Goal: Find specific page/section: Find specific page/section

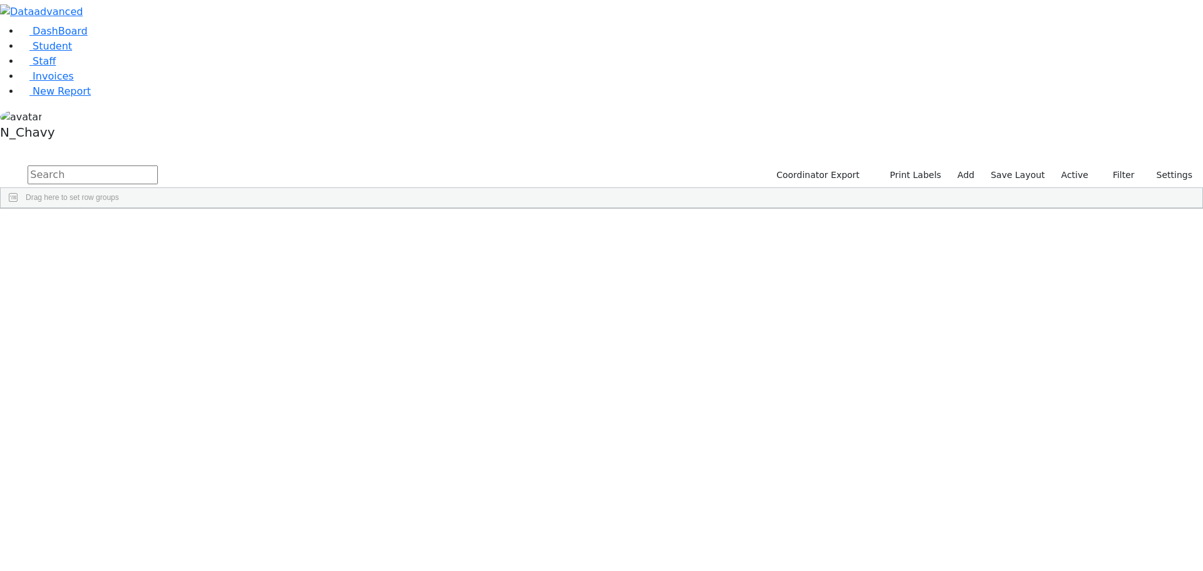
click at [1064, 164] on div "Coordinator Export Print Labels Add Save Layout Active Filter All Active Inacti…" at bounding box center [983, 176] width 440 height 24
drag, startPoint x: 1077, startPoint y: 49, endPoint x: 1069, endPoint y: 76, distance: 28.3
click at [1077, 165] on label "Active" at bounding box center [1075, 174] width 38 height 19
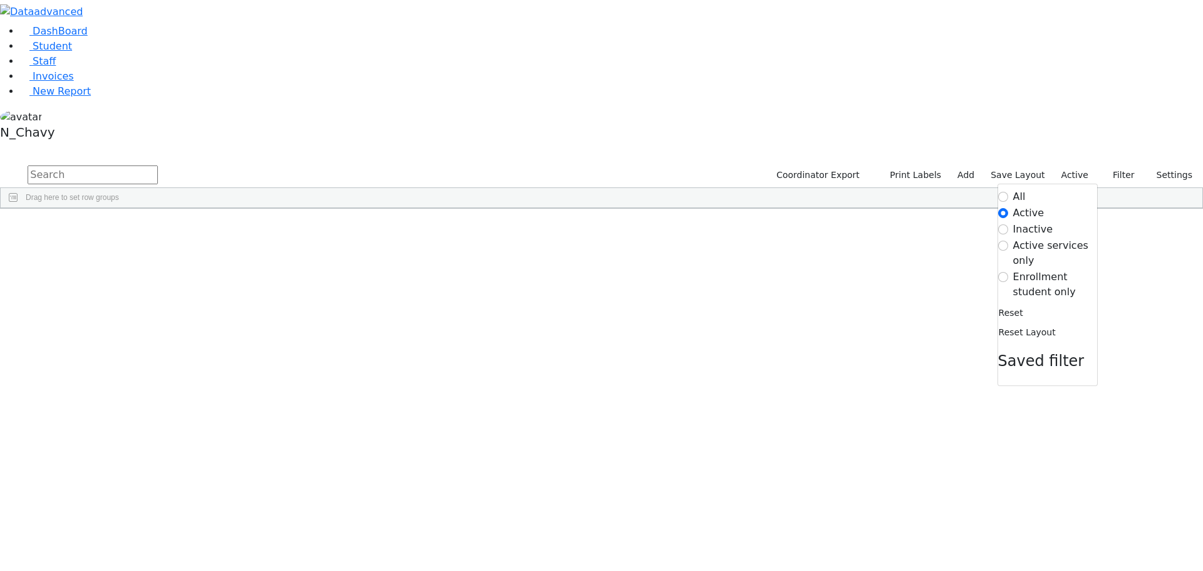
click at [1049, 269] on label "Enrollment student only" at bounding box center [1055, 284] width 84 height 30
click at [1008, 272] on input "Enrollment student only" at bounding box center [1003, 277] width 10 height 10
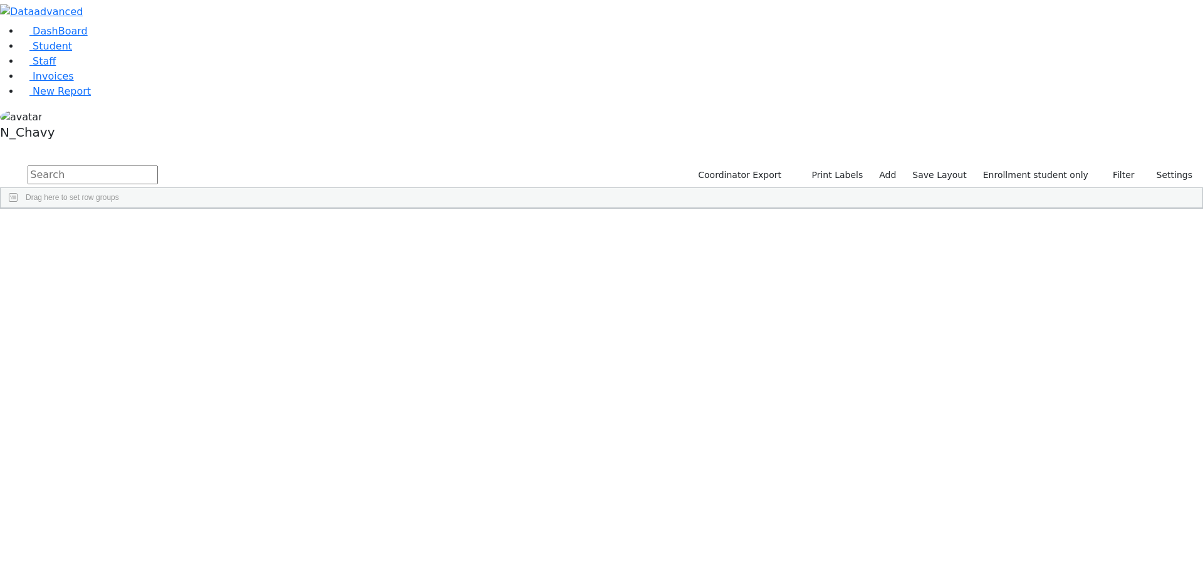
click at [128, 334] on div "Deutsch" at bounding box center [96, 343] width 65 height 18
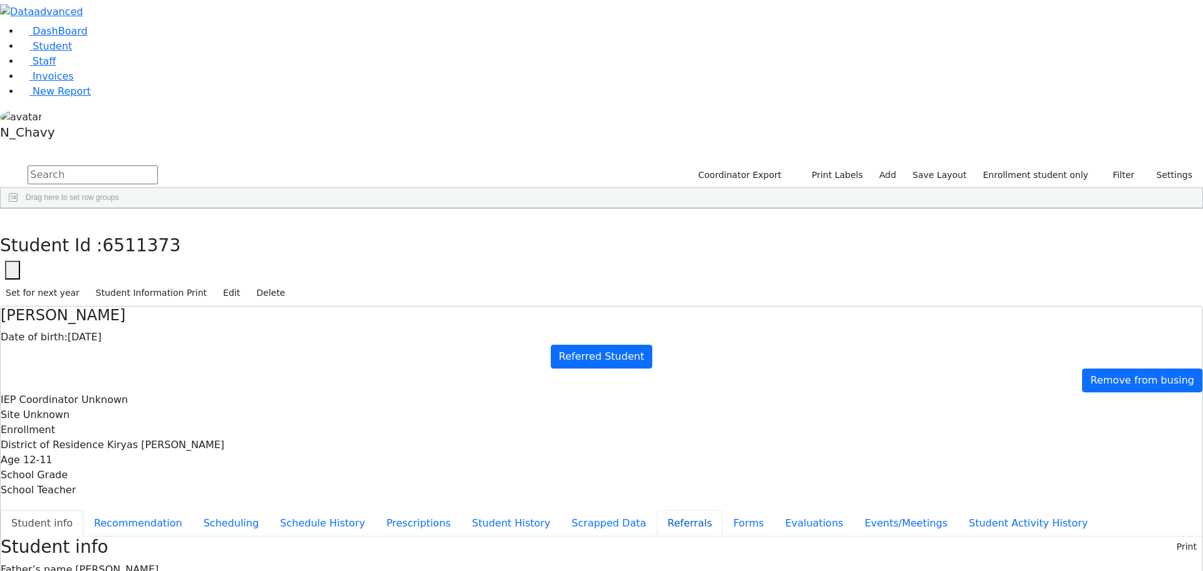
click at [657, 510] on button "Referrals" at bounding box center [690, 523] width 66 height 26
copy div "Rachel is developmentally delayed. Rachel should be evaluated in order to deter…"
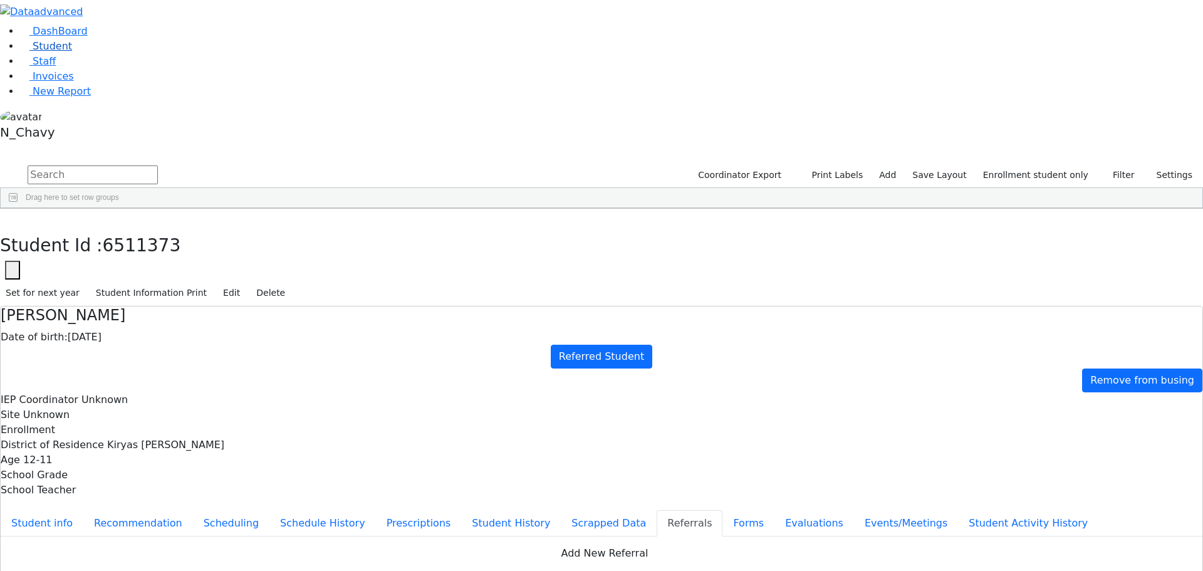
drag, startPoint x: 111, startPoint y: 87, endPoint x: 126, endPoint y: 86, distance: 15.1
click at [72, 52] on link "Student" at bounding box center [46, 46] width 52 height 12
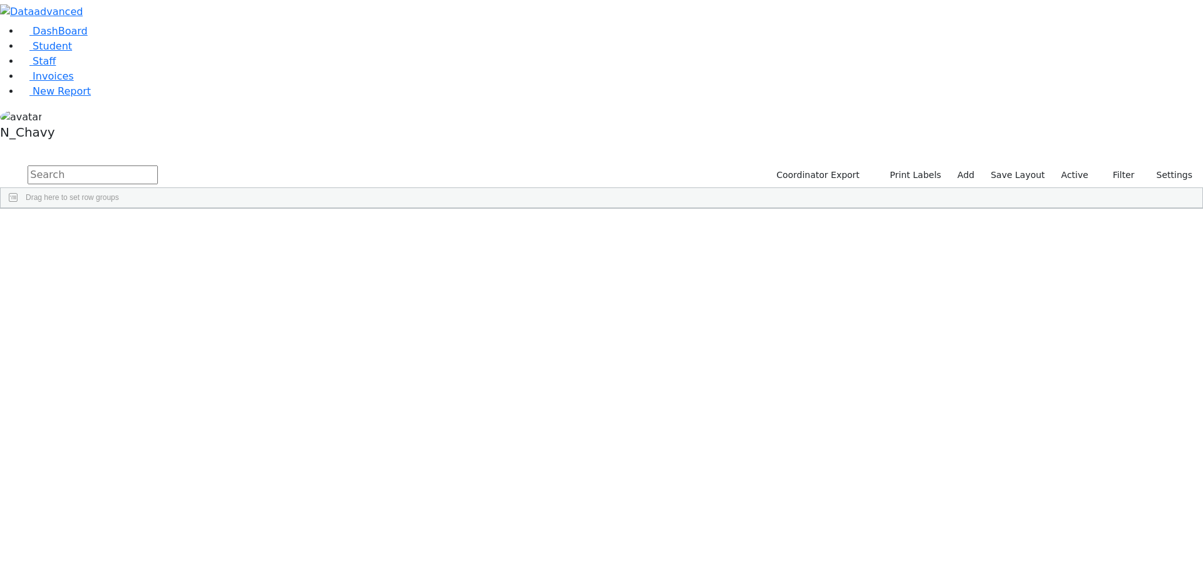
click at [158, 165] on input "text" at bounding box center [93, 174] width 130 height 19
click at [158, 165] on input "horo" at bounding box center [93, 174] width 130 height 19
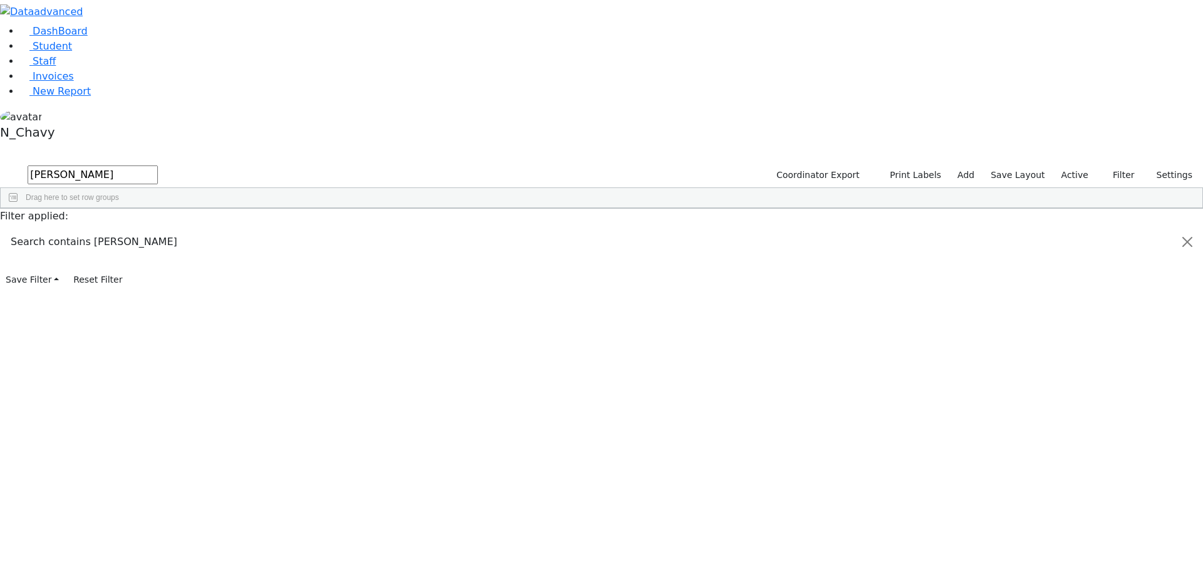
type input "[PERSON_NAME]"
click at [451, 402] on div "The Preschool Itinerant" at bounding box center [419, 411] width 65 height 18
click at [158, 165] on input "[PERSON_NAME]" at bounding box center [93, 174] width 130 height 19
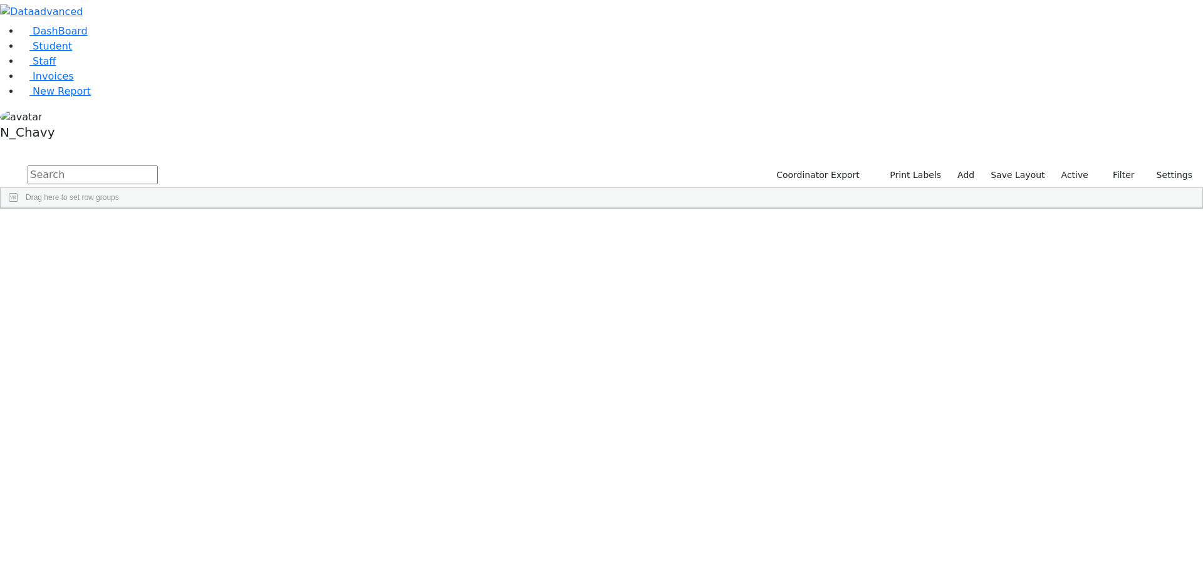
drag, startPoint x: 233, startPoint y: 118, endPoint x: 311, endPoint y: 436, distance: 327.3
drag, startPoint x: 311, startPoint y: 436, endPoint x: 305, endPoint y: 435, distance: 6.3
click at [193, 545] on div "[PERSON_NAME]" at bounding box center [160, 554] width 65 height 18
drag, startPoint x: 230, startPoint y: 118, endPoint x: 285, endPoint y: 471, distance: 356.5
